Goal: Check status: Check status

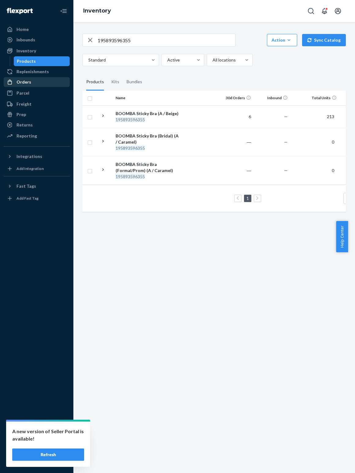
scroll to position [0, 79]
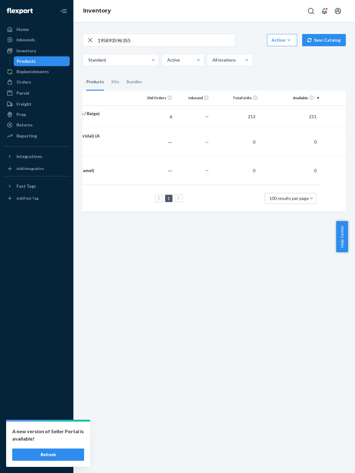
drag, startPoint x: 38, startPoint y: 82, endPoint x: 355, endPoint y: 131, distance: 320.8
click at [38, 82] on div "Orders" at bounding box center [36, 82] width 65 height 9
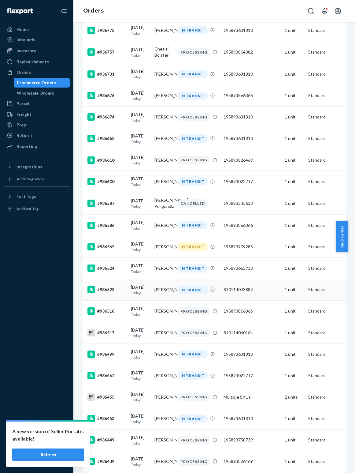
scroll to position [735, 0]
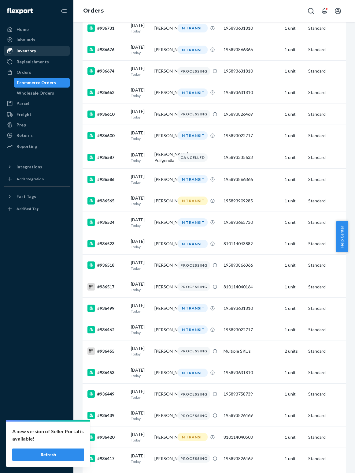
click at [23, 51] on div "Inventory" at bounding box center [27, 51] width 20 height 6
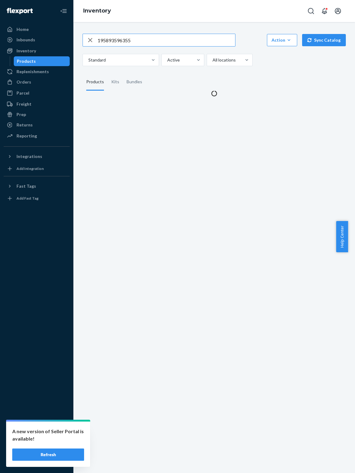
click at [122, 39] on input "195893596355" at bounding box center [167, 40] width 138 height 12
type input "810114045244"
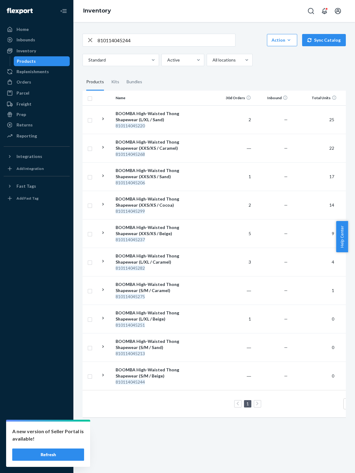
drag, startPoint x: 21, startPoint y: 80, endPoint x: 338, endPoint y: 160, distance: 327.1
click at [21, 80] on div "Orders" at bounding box center [24, 82] width 15 height 6
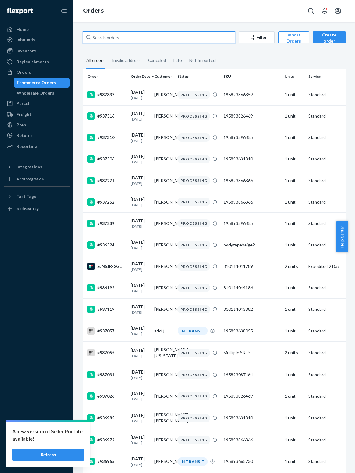
click at [161, 36] on input "text" at bounding box center [159, 37] width 153 height 12
paste input "931715"
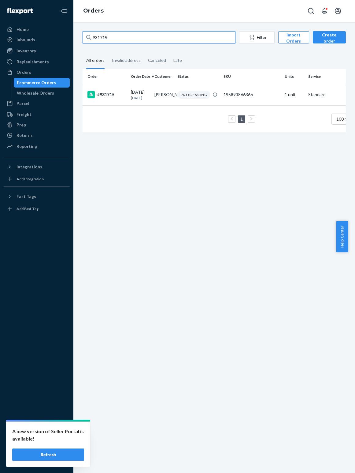
type input "931715"
click at [134, 45] on div "931715 Filter Import Orders Create order Ecommerce order Removal order All orde…" at bounding box center [214, 84] width 273 height 107
click at [136, 42] on input "931715" at bounding box center [159, 37] width 153 height 12
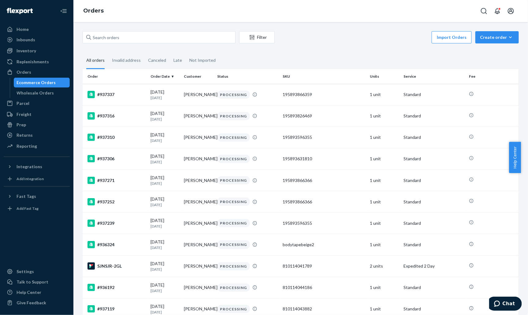
click at [220, 28] on div "Filter Import Orders Create order Ecommerce order Removal order All orders Inva…" at bounding box center [300, 168] width 455 height 293
click at [223, 39] on input "text" at bounding box center [159, 37] width 153 height 12
paste input "931715"
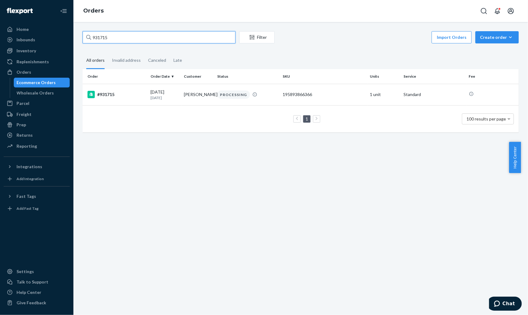
type input "931715"
